Goal: Information Seeking & Learning: Learn about a topic

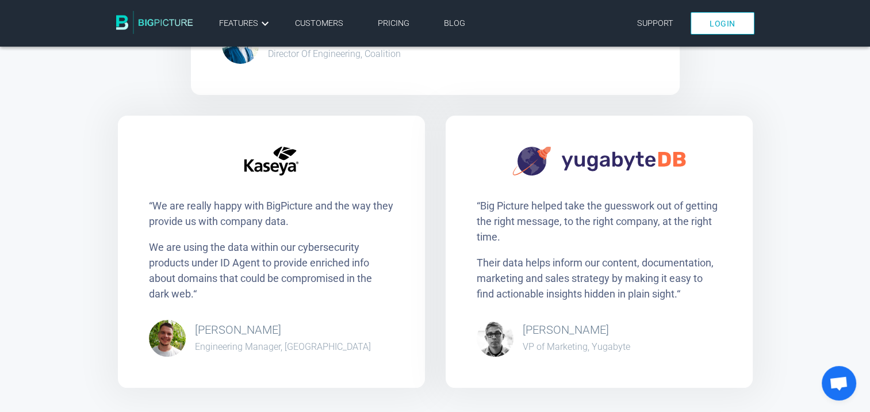
scroll to position [2169, 0]
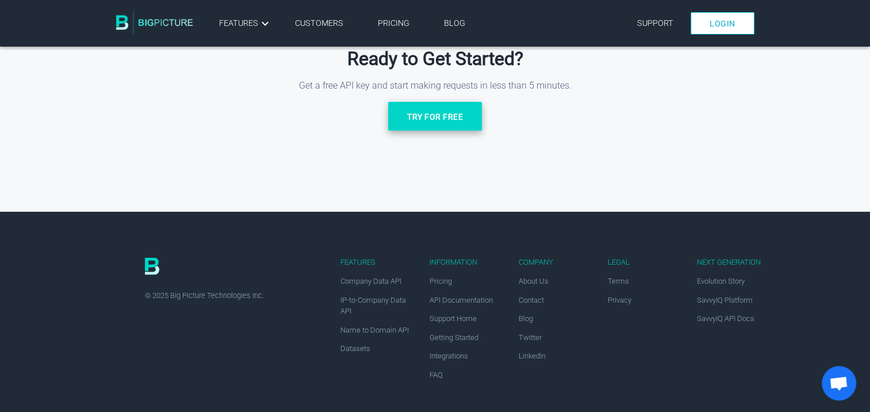
click at [428, 113] on link "Try for free" at bounding box center [435, 116] width 94 height 29
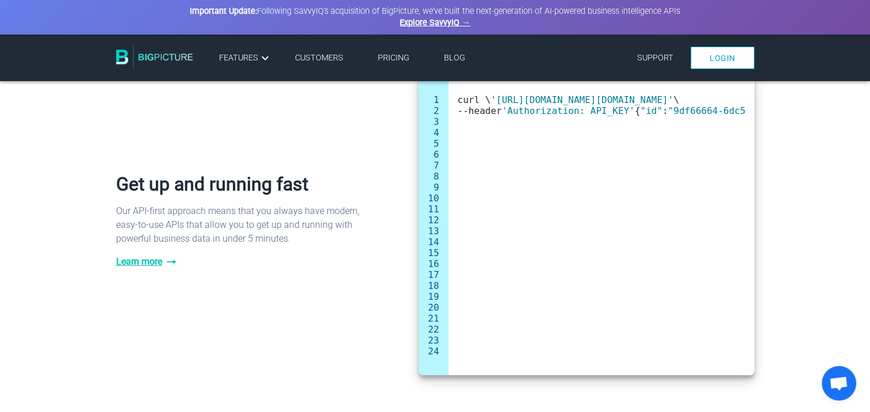
scroll to position [559, 0]
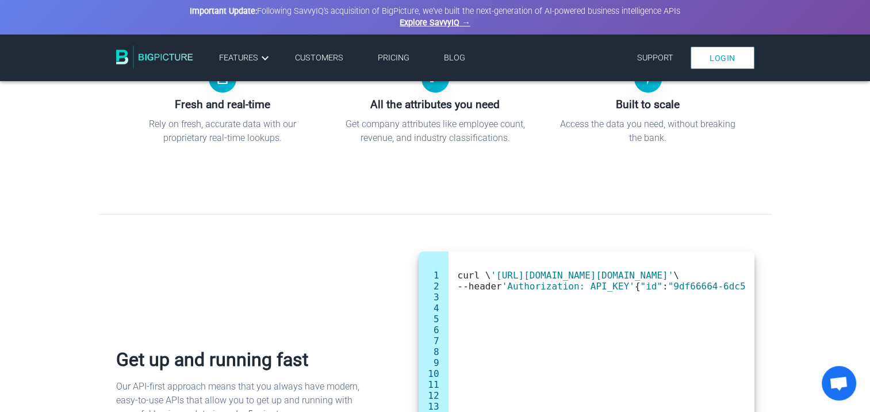
click at [726, 60] on link "Login" at bounding box center [723, 58] width 64 height 22
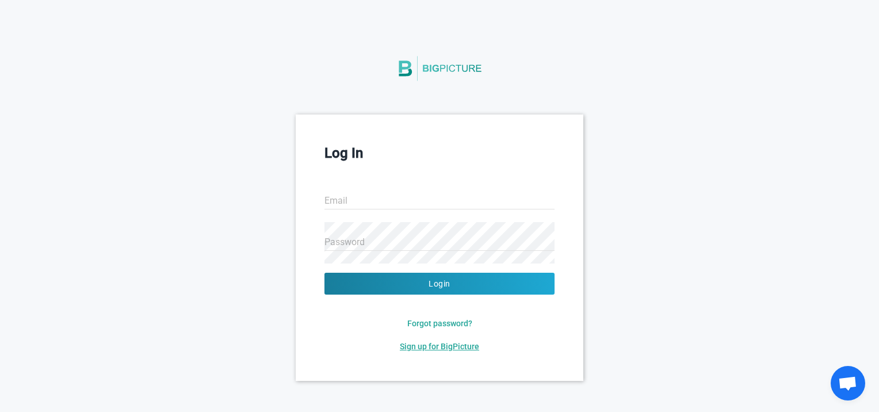
click at [445, 347] on span "Sign up for BigPicture" at bounding box center [439, 346] width 79 height 9
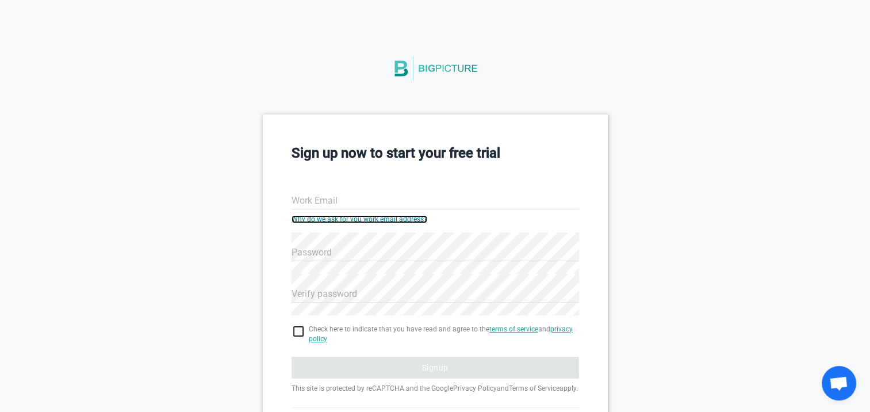
click at [389, 217] on link "Why do we ask for you work email address?" at bounding box center [360, 219] width 136 height 8
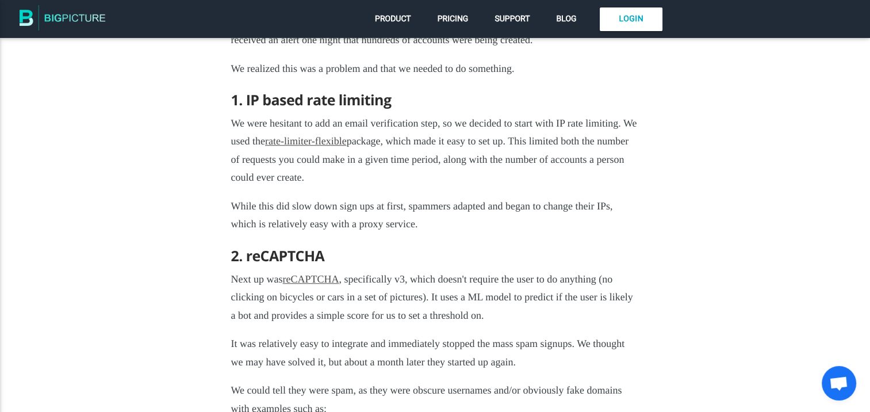
scroll to position [906, 0]
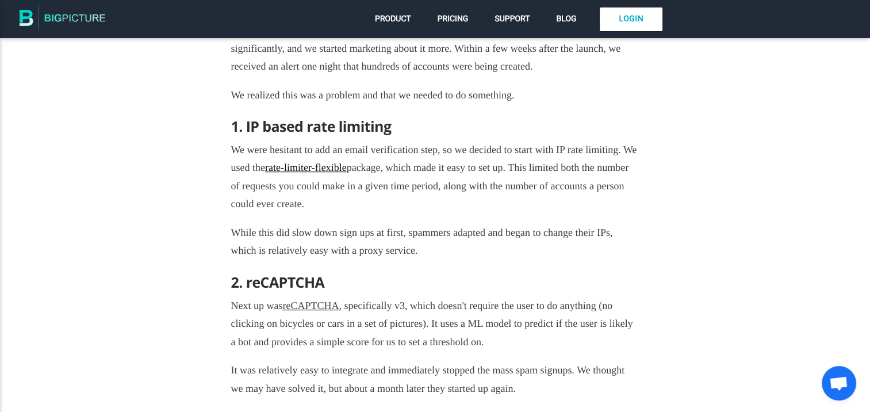
click at [347, 173] on link "rate-limiter-flexible" at bounding box center [306, 167] width 82 height 11
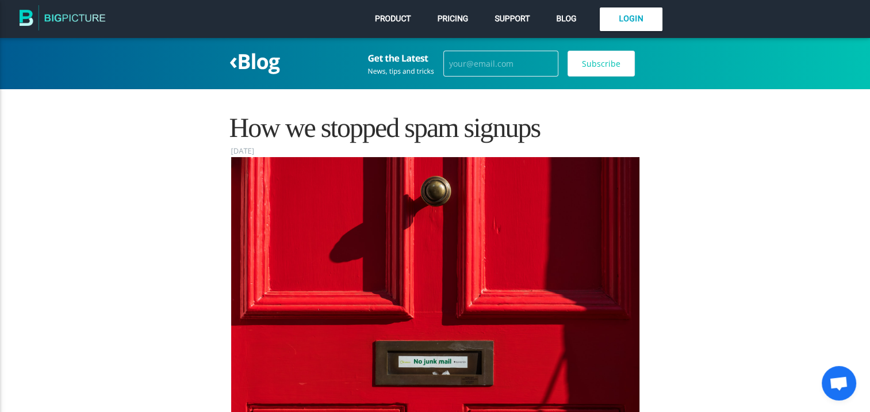
click at [447, 18] on span "Pricing" at bounding box center [453, 18] width 31 height 9
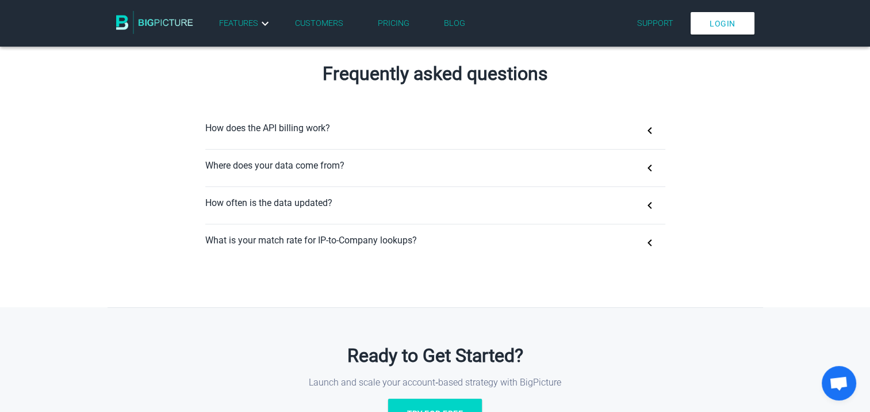
scroll to position [747, 0]
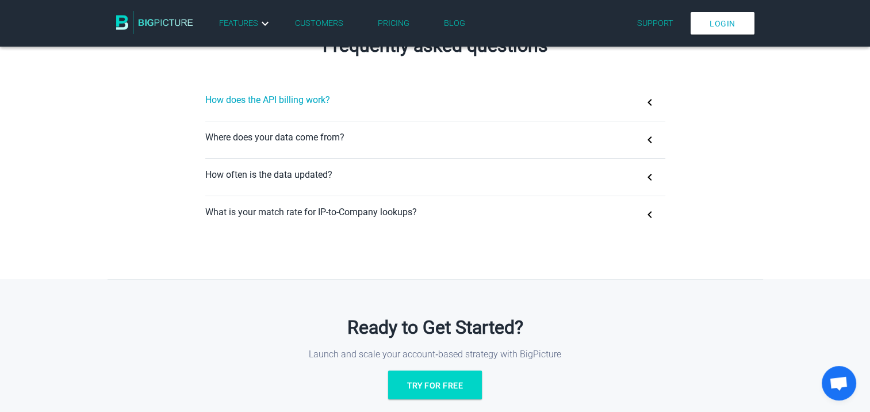
click at [649, 110] on button "How does the API billing work?" at bounding box center [435, 102] width 460 height 37
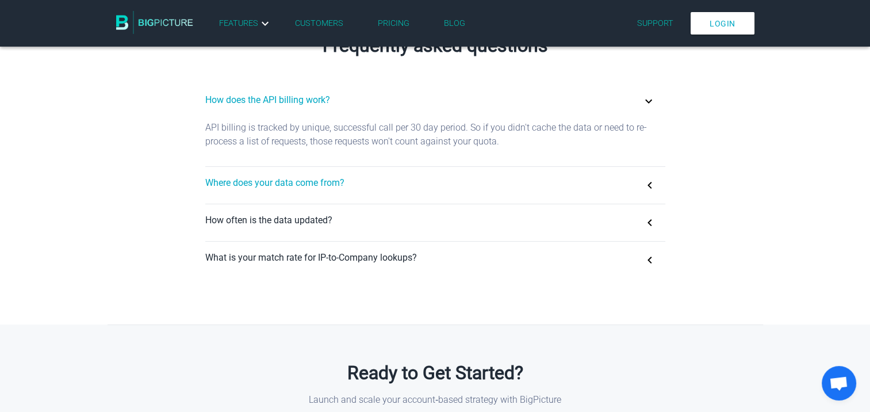
click at [647, 189] on button "Where does your data come from?" at bounding box center [435, 185] width 460 height 37
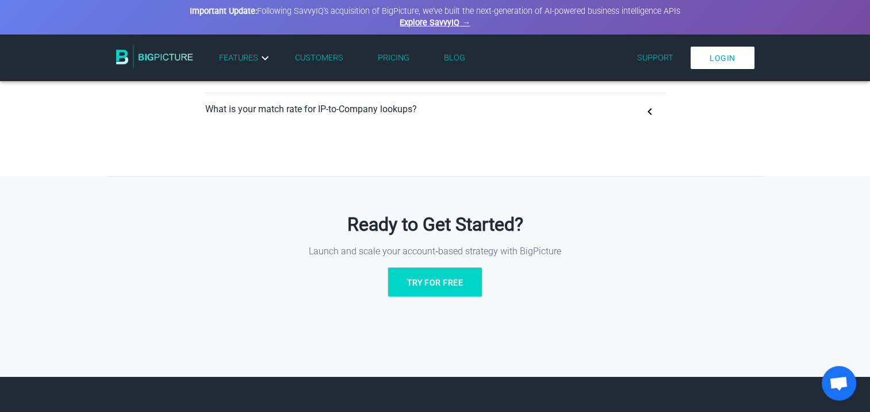
scroll to position [862, 0]
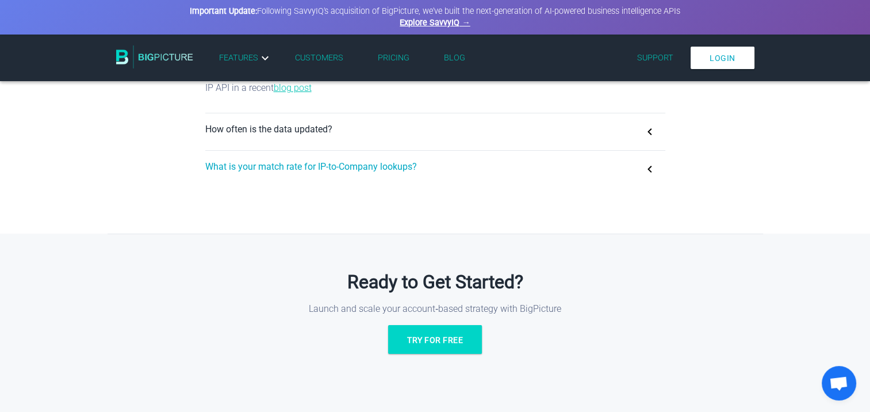
click at [649, 175] on button "What is your match rate for IP-to-Company lookups?" at bounding box center [435, 169] width 460 height 37
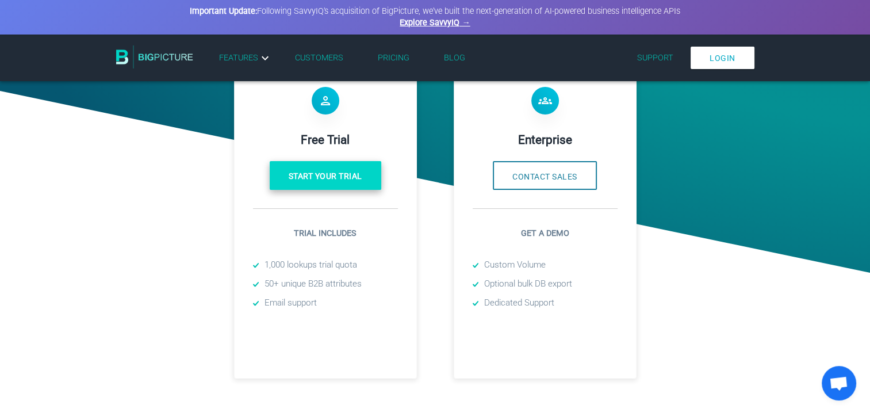
scroll to position [0, 0]
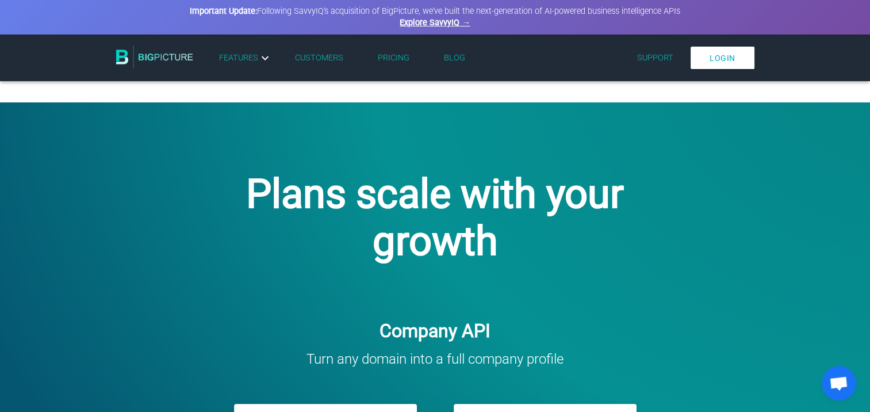
click at [651, 60] on link "Support" at bounding box center [655, 58] width 36 height 10
